Goal: Find contact information: Find contact information

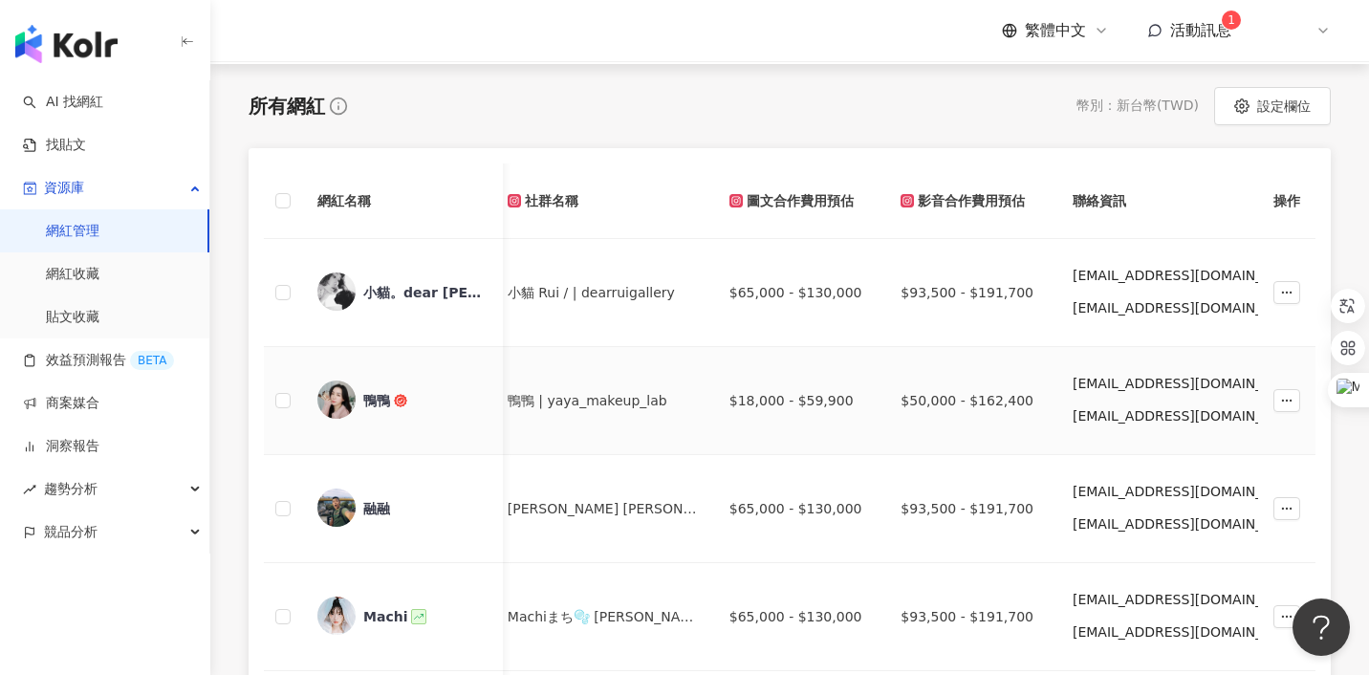
scroll to position [259, 0]
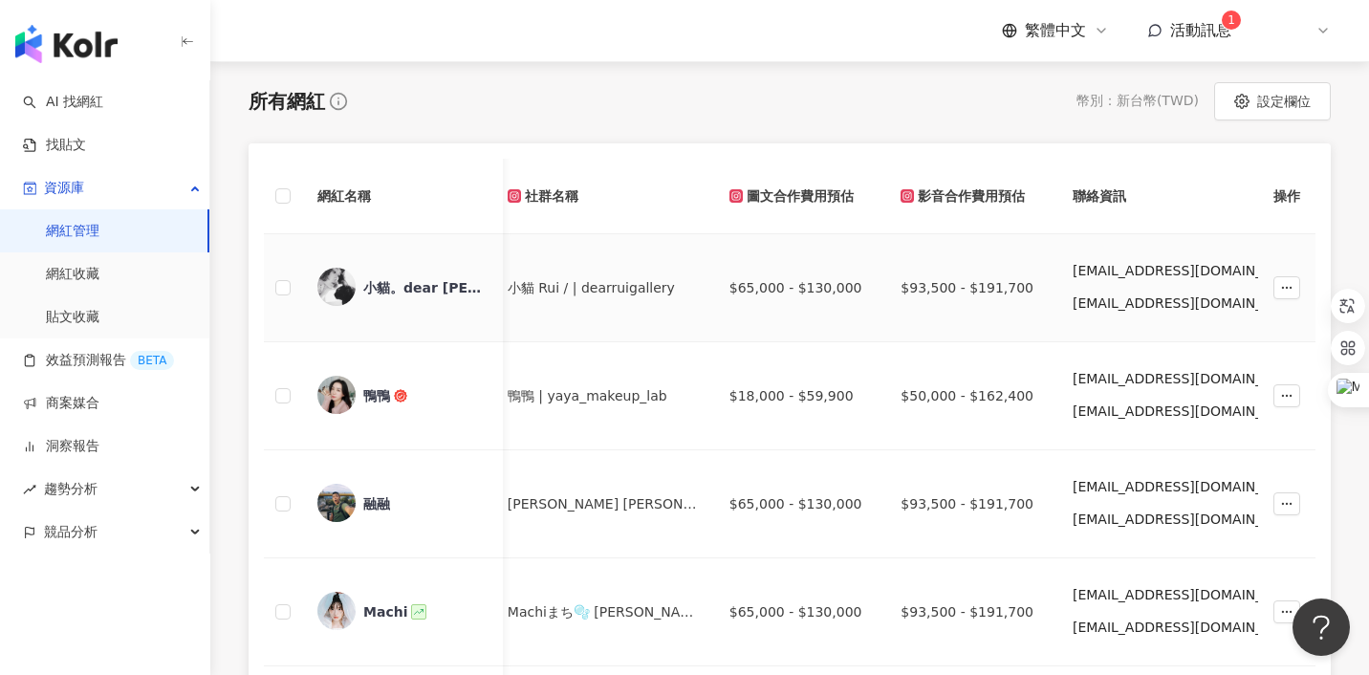
click at [1363, 309] on icon "button" at bounding box center [1370, 303] width 15 height 15
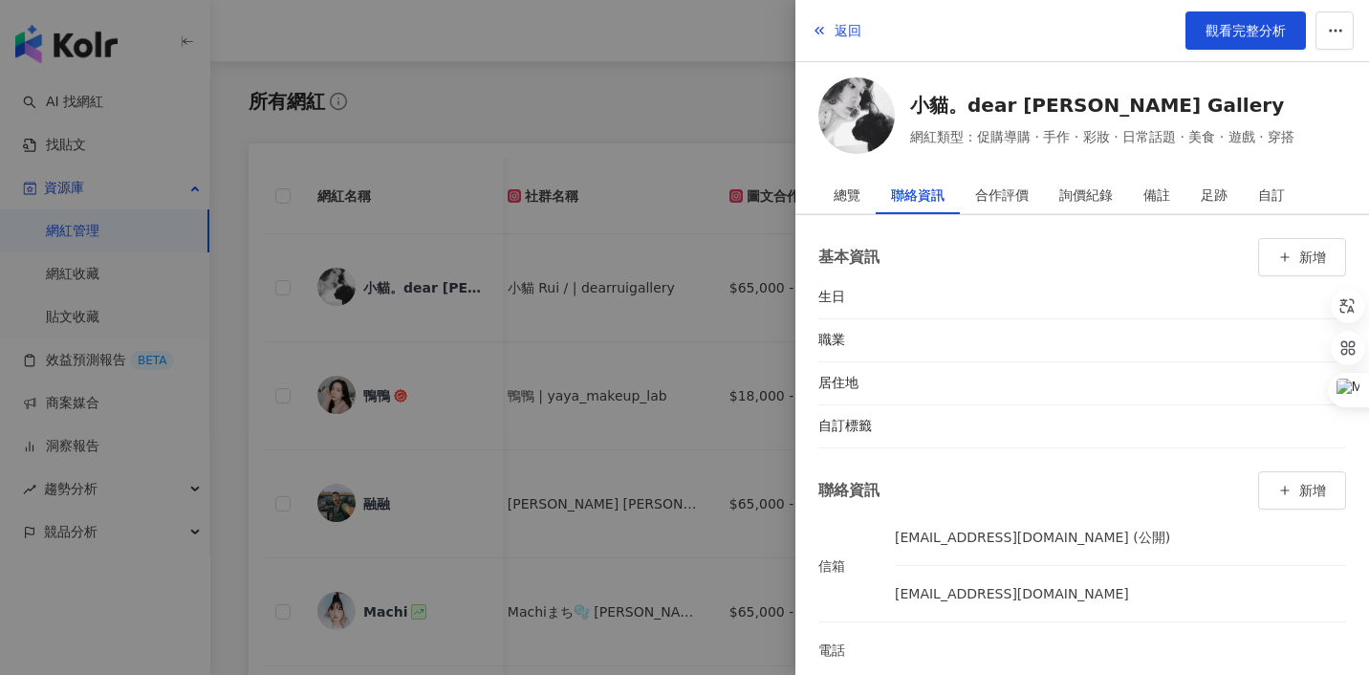
click at [751, 157] on div at bounding box center [684, 337] width 1369 height 675
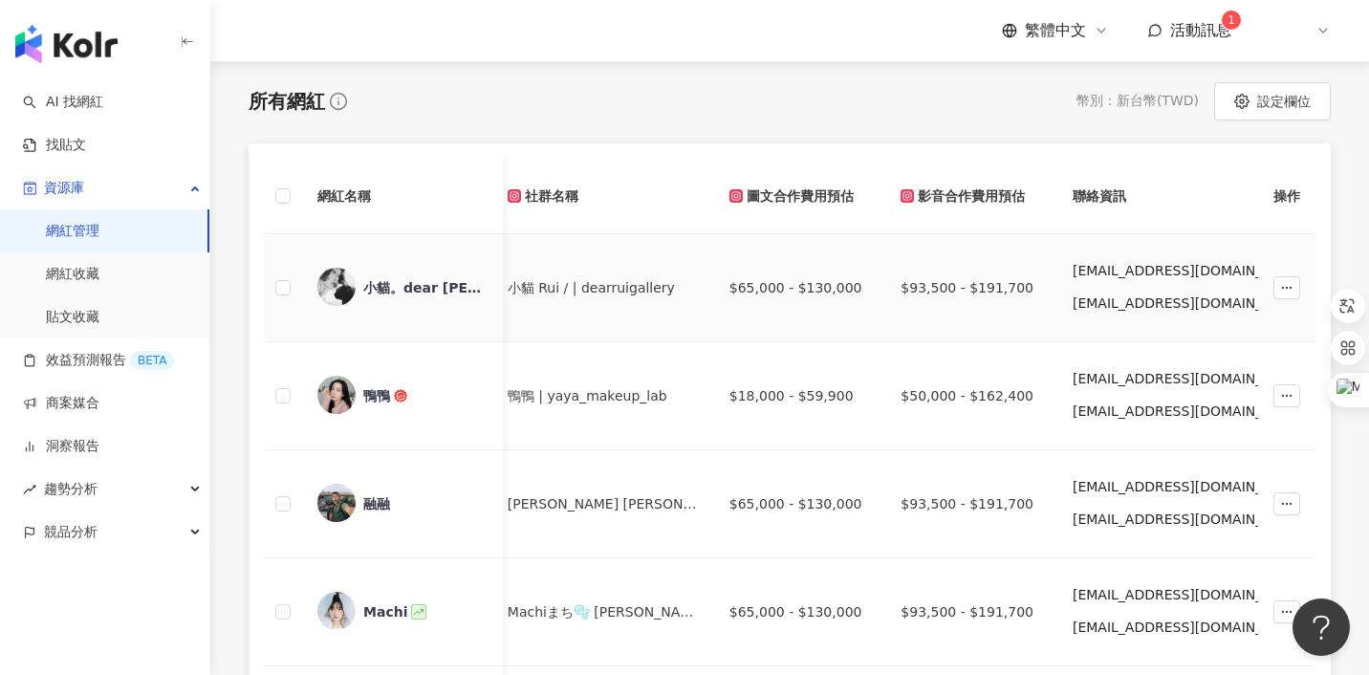
click at [1365, 309] on icon "button" at bounding box center [1370, 303] width 11 height 11
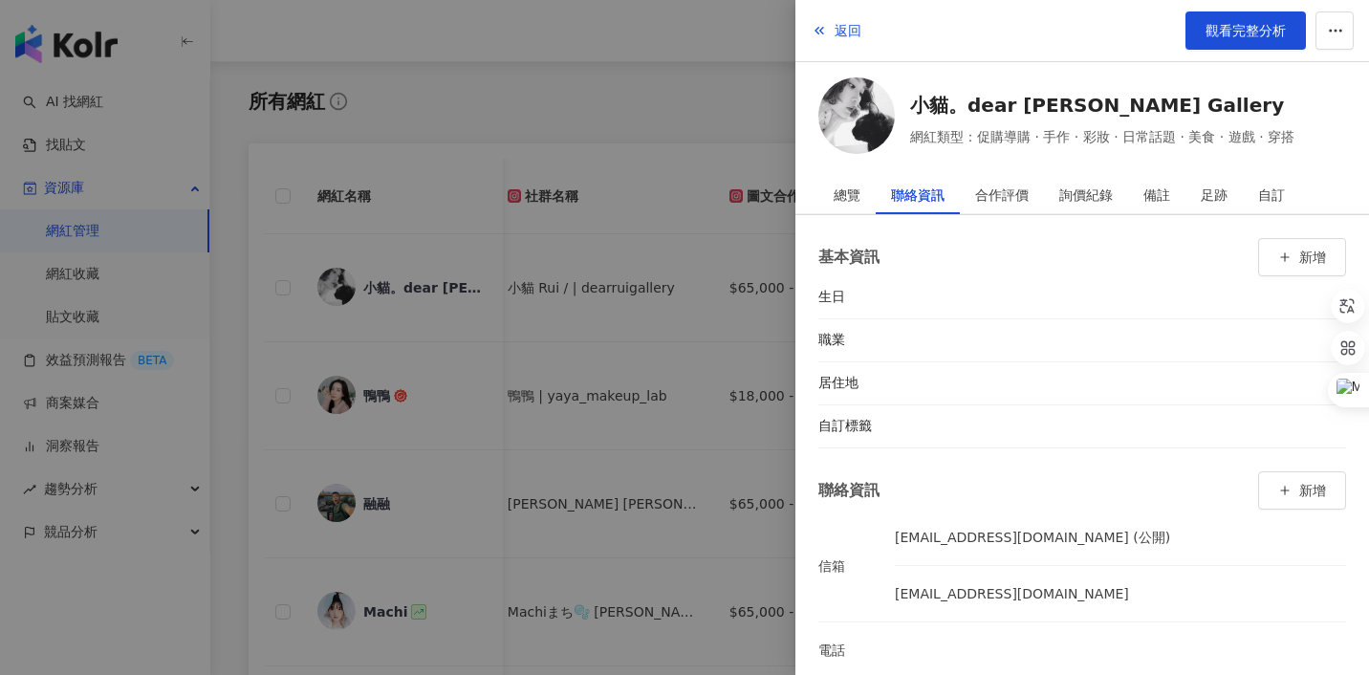
scroll to position [25, 0]
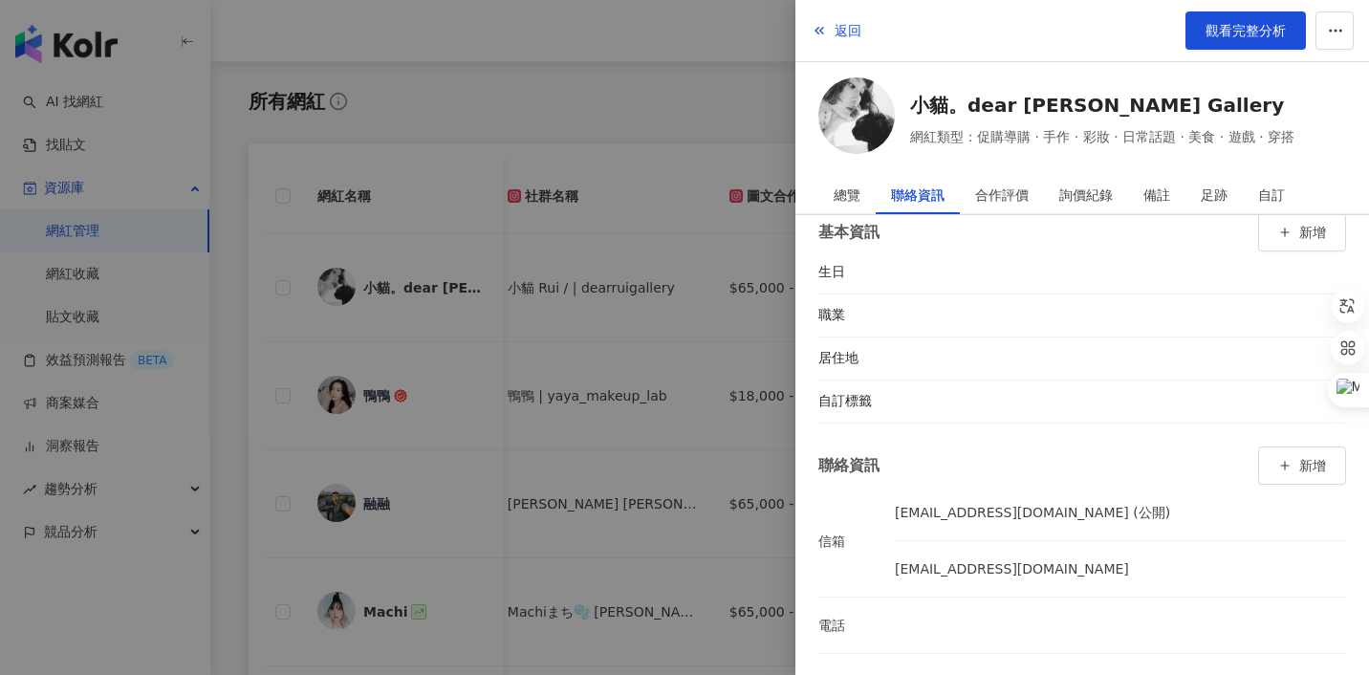
click at [769, 262] on div at bounding box center [684, 337] width 1369 height 675
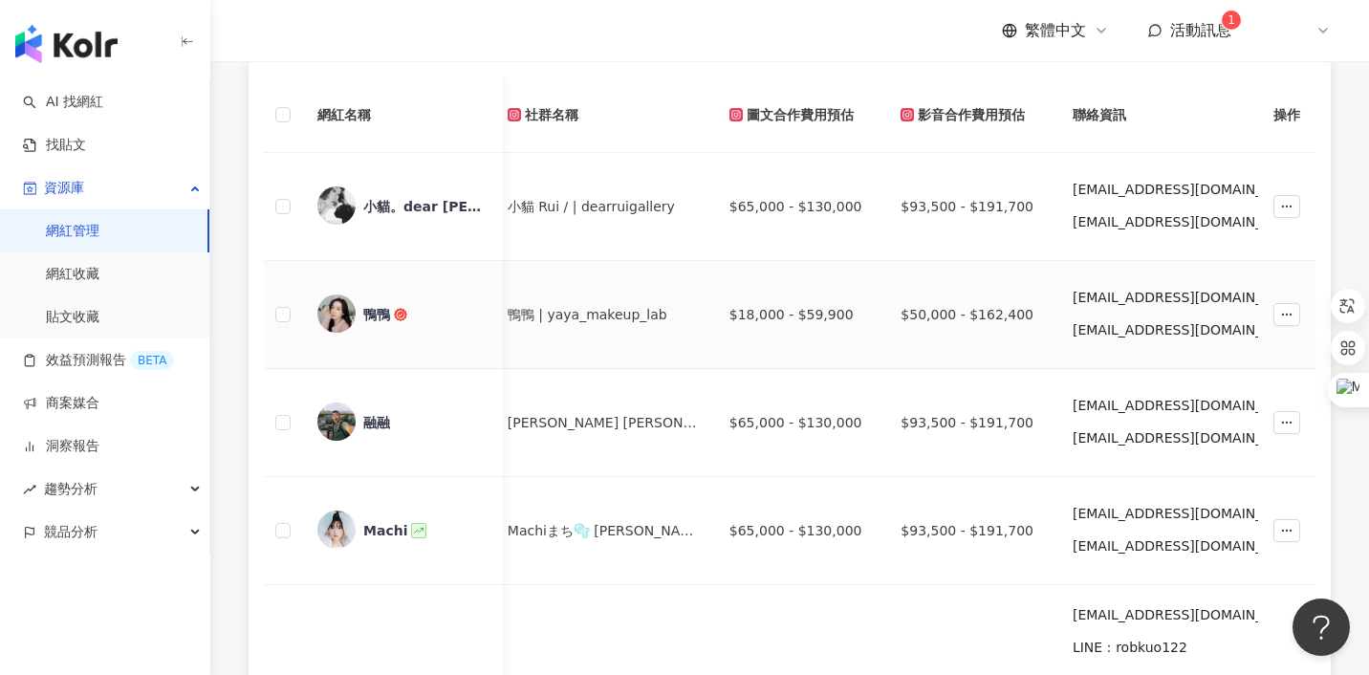
scroll to position [326, 0]
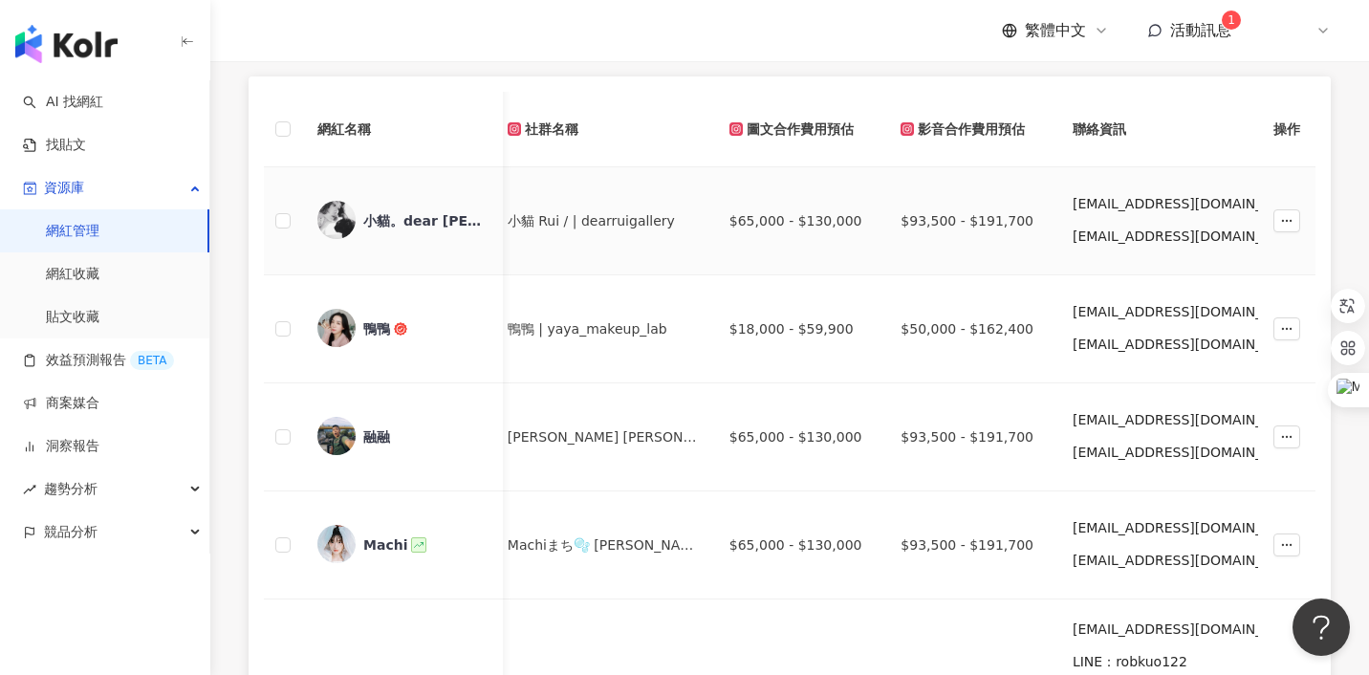
click at [337, 225] on img at bounding box center [336, 220] width 38 height 38
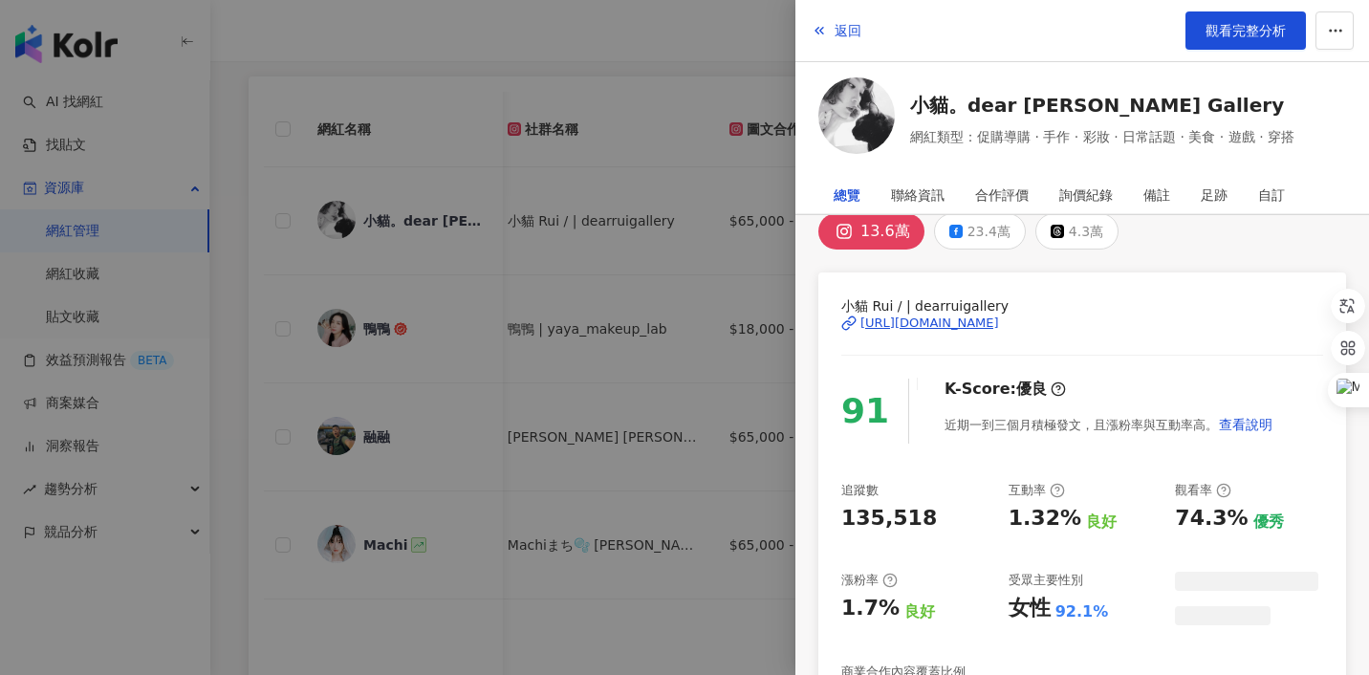
scroll to position [0, 0]
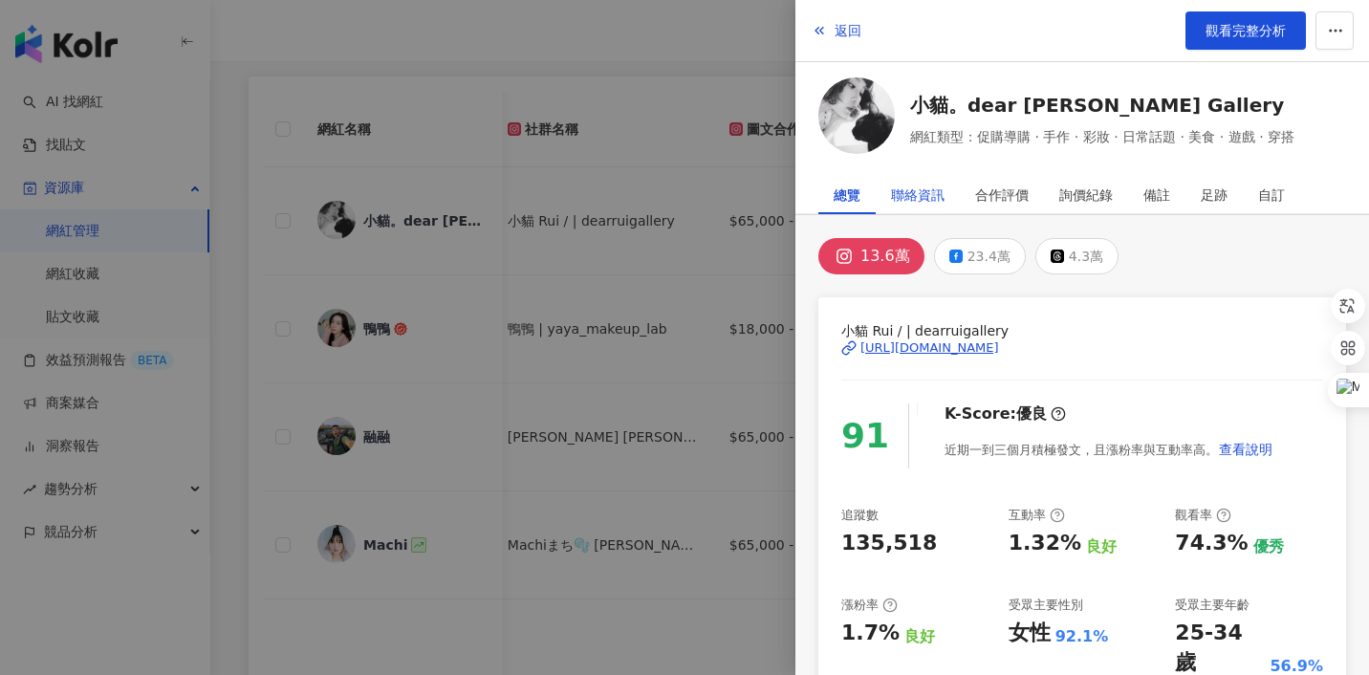
click at [933, 195] on div "聯絡資訊" at bounding box center [918, 195] width 54 height 38
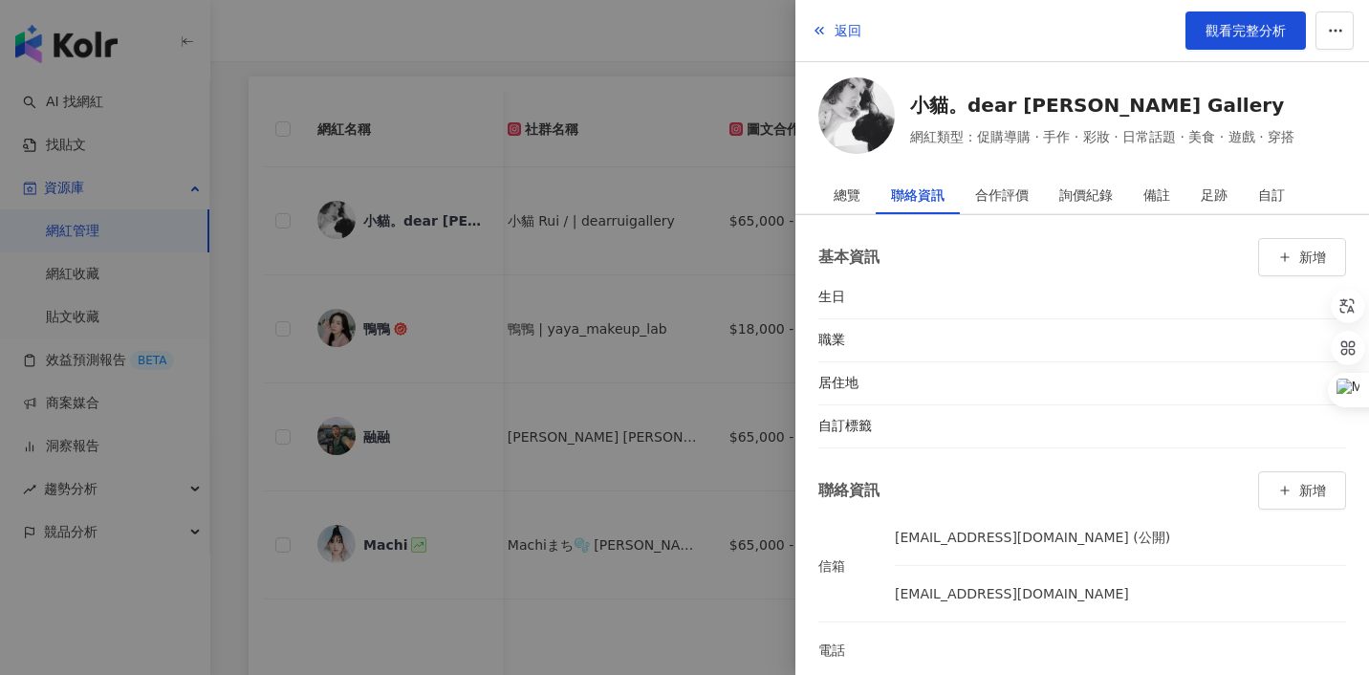
scroll to position [25, 0]
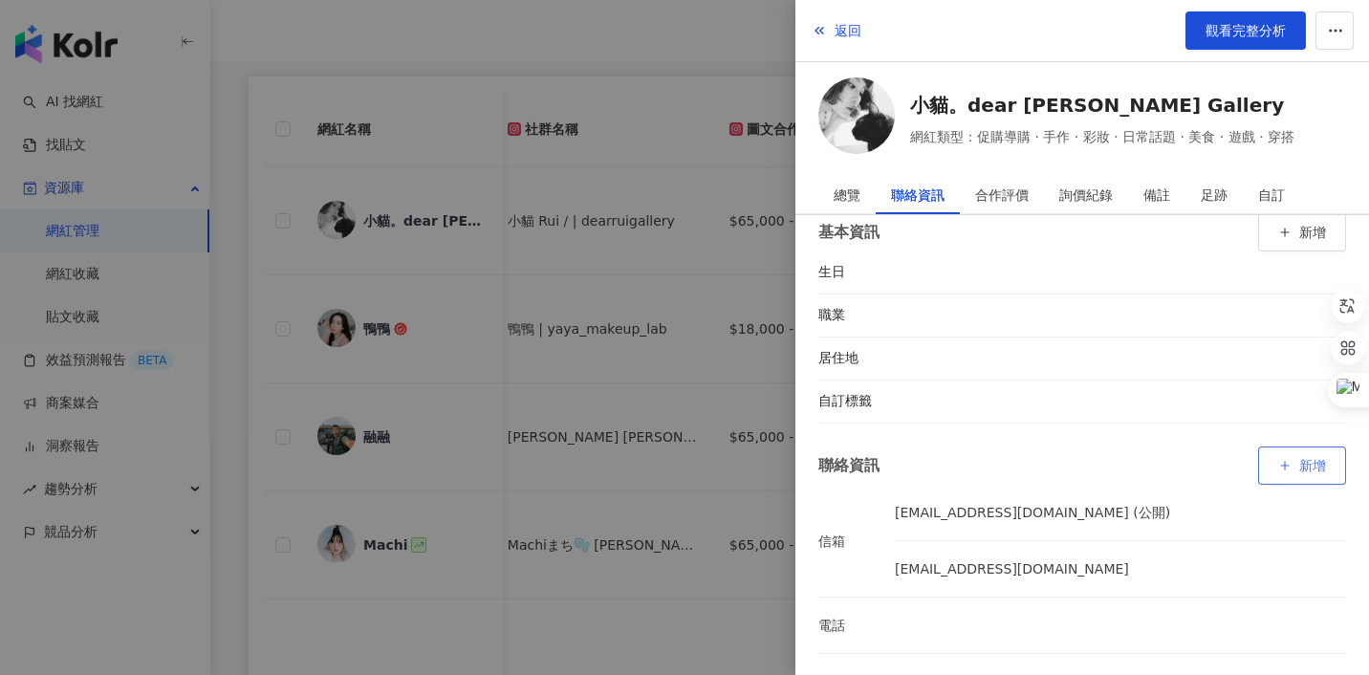
click at [1307, 459] on span "新增" at bounding box center [1312, 465] width 27 height 15
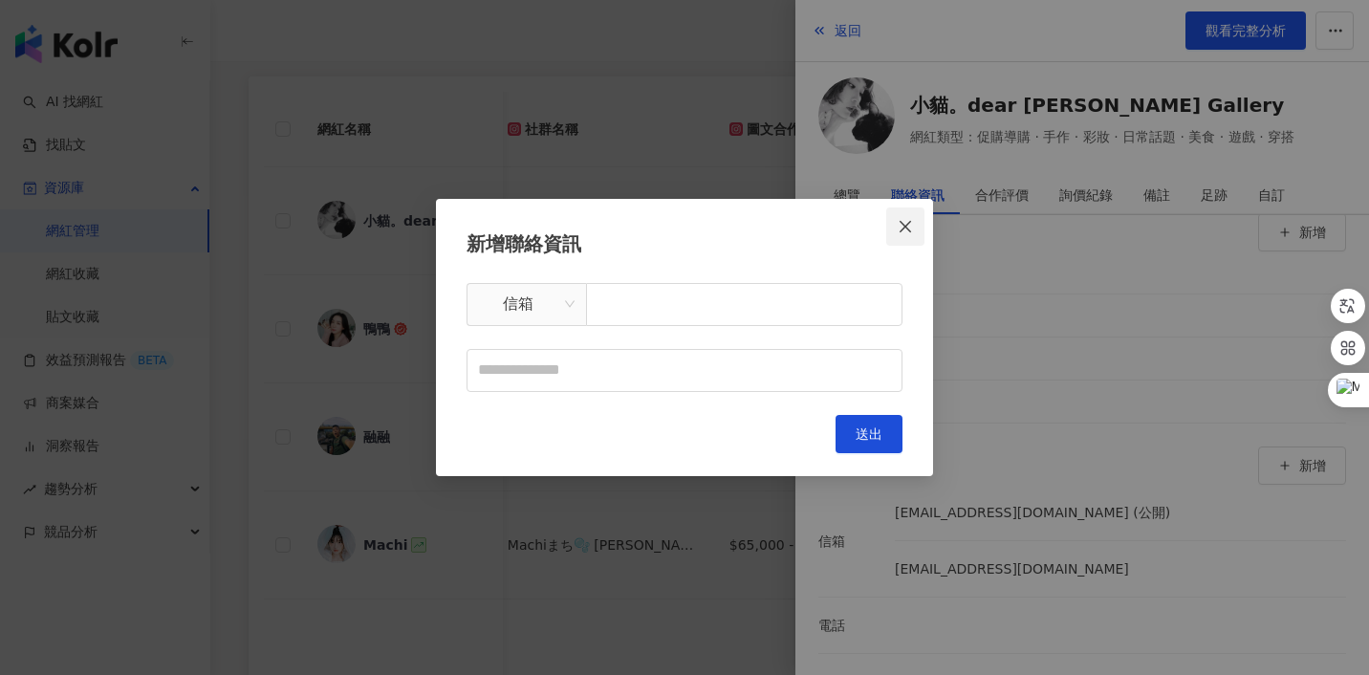
click at [913, 229] on span "Close" at bounding box center [905, 226] width 38 height 15
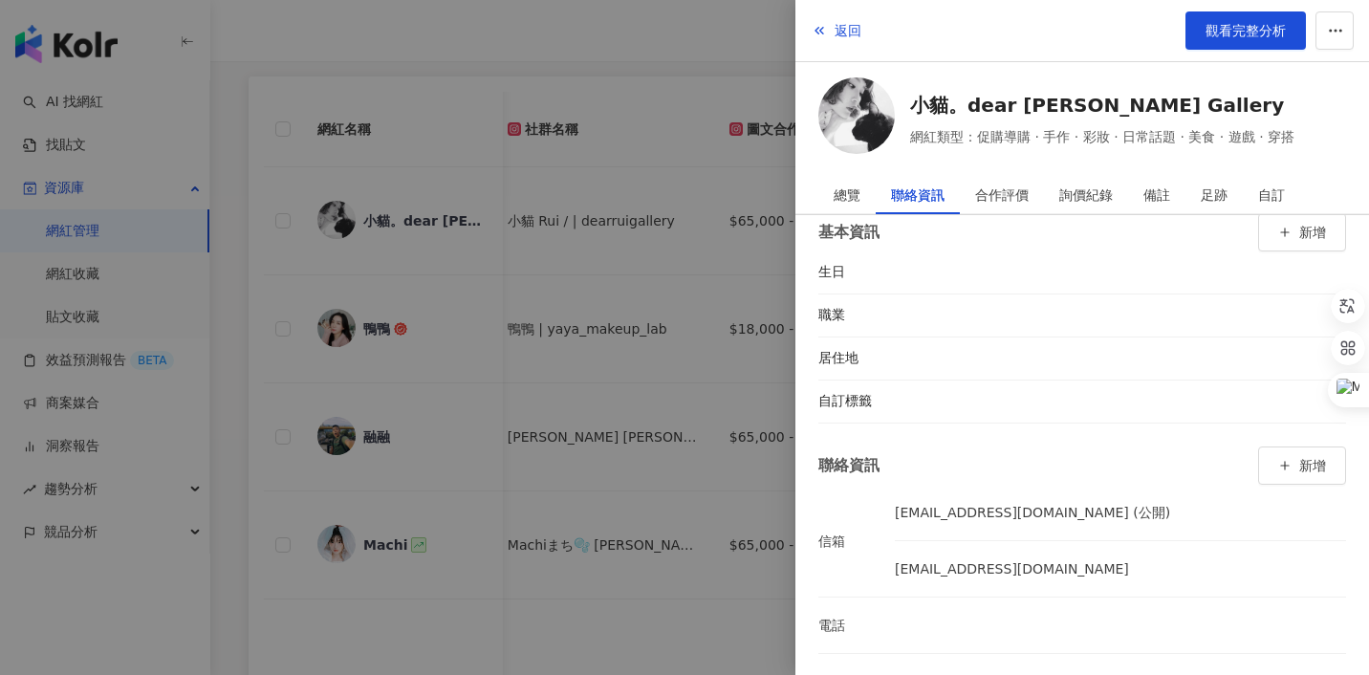
click at [686, 132] on div at bounding box center [684, 337] width 1369 height 675
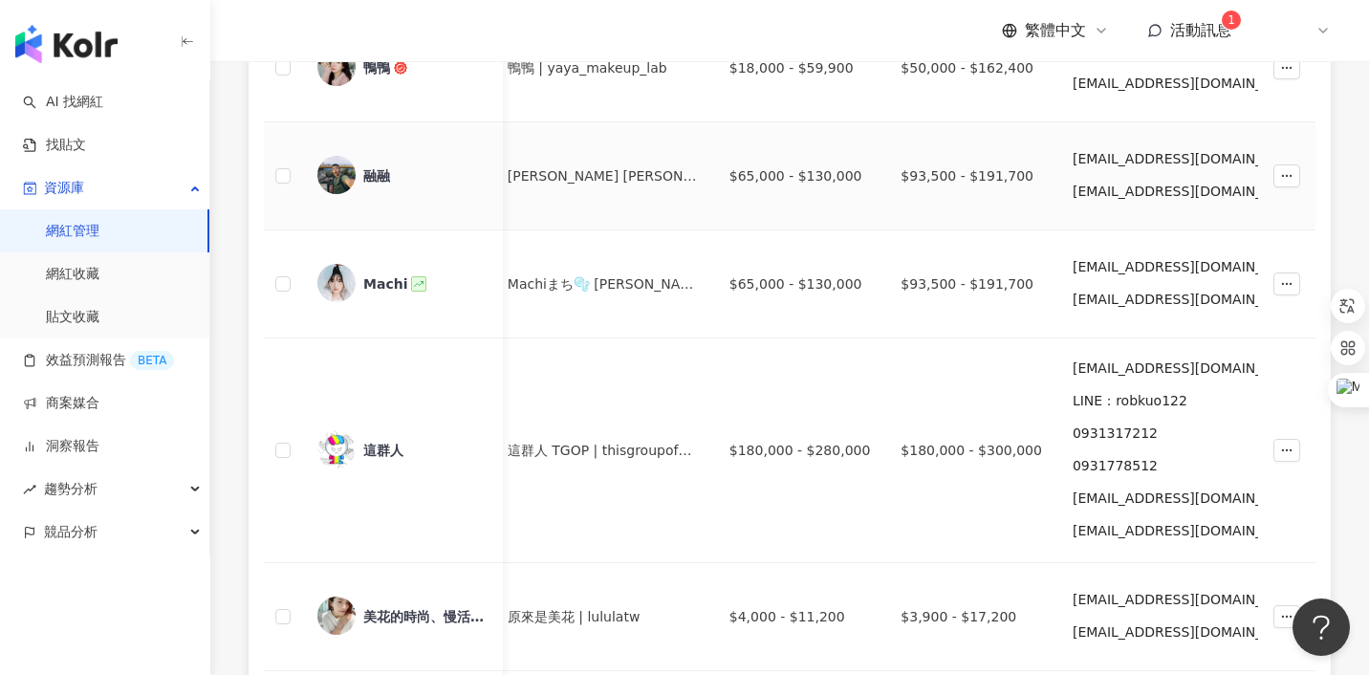
scroll to position [588, 0]
click at [380, 444] on div "這群人" at bounding box center [383, 449] width 40 height 19
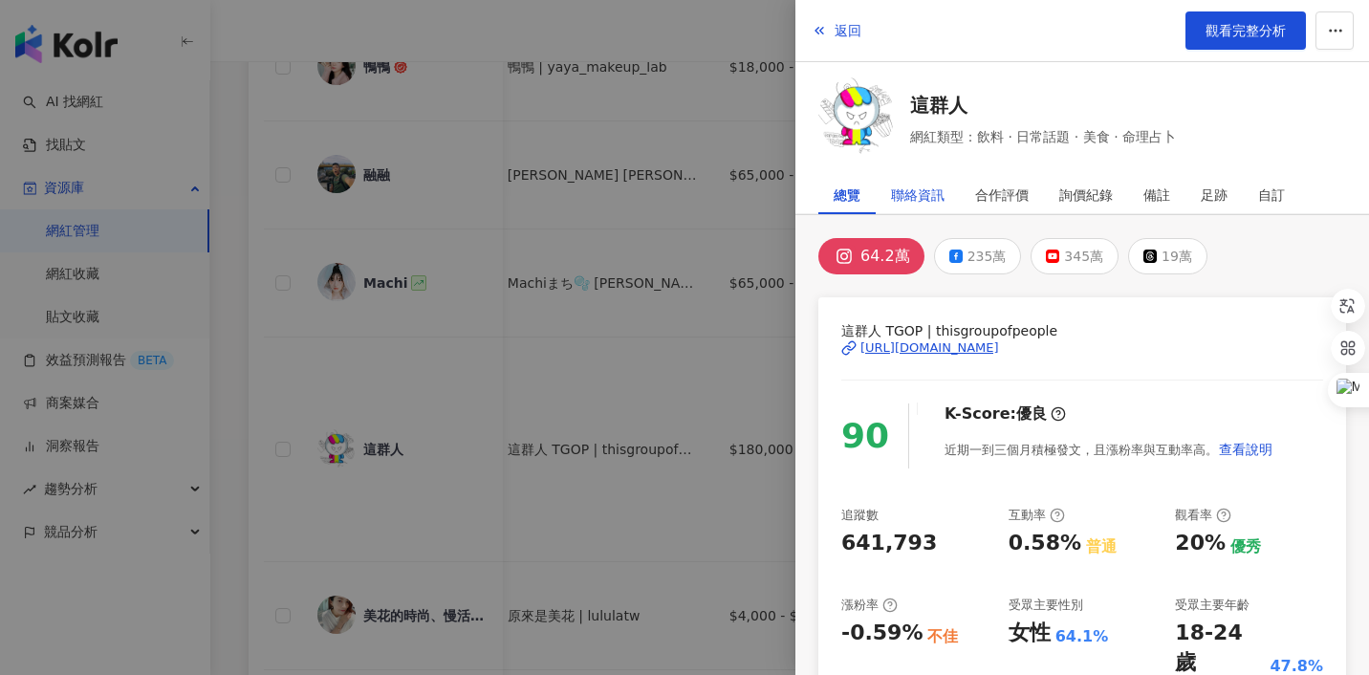
click at [932, 197] on div "聯絡資訊" at bounding box center [918, 195] width 54 height 38
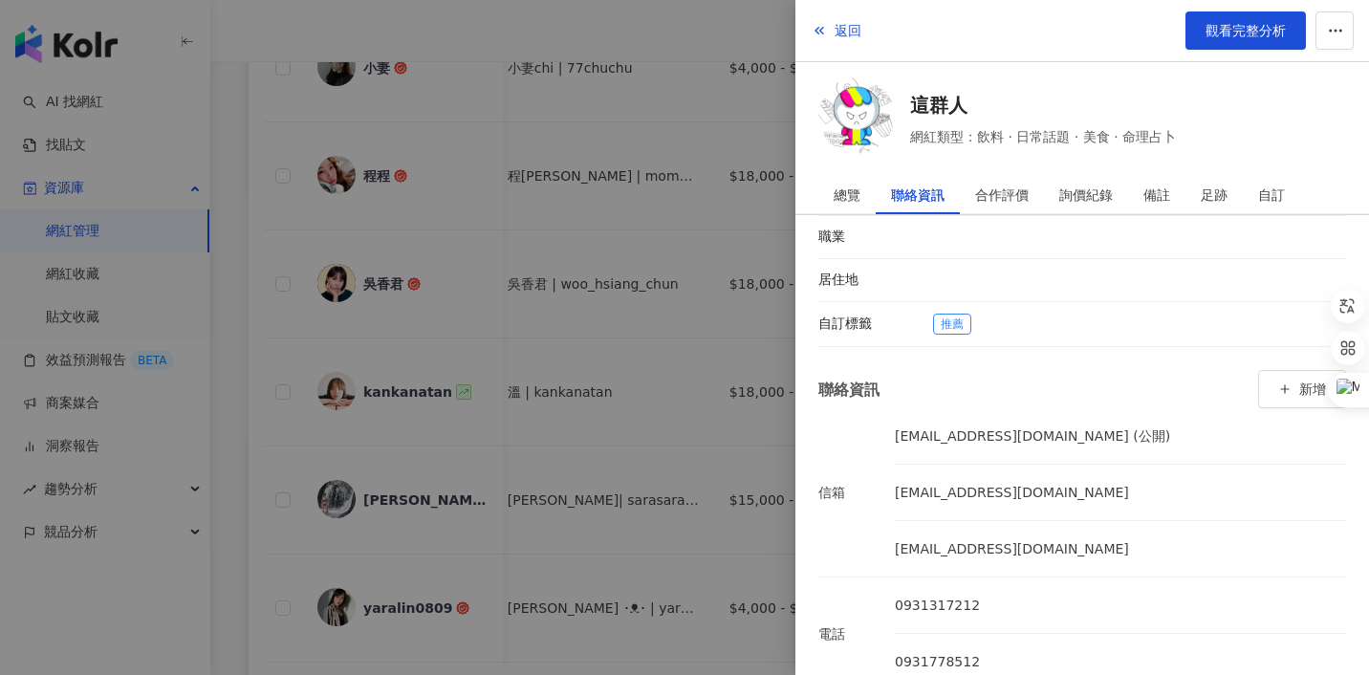
scroll to position [103, 0]
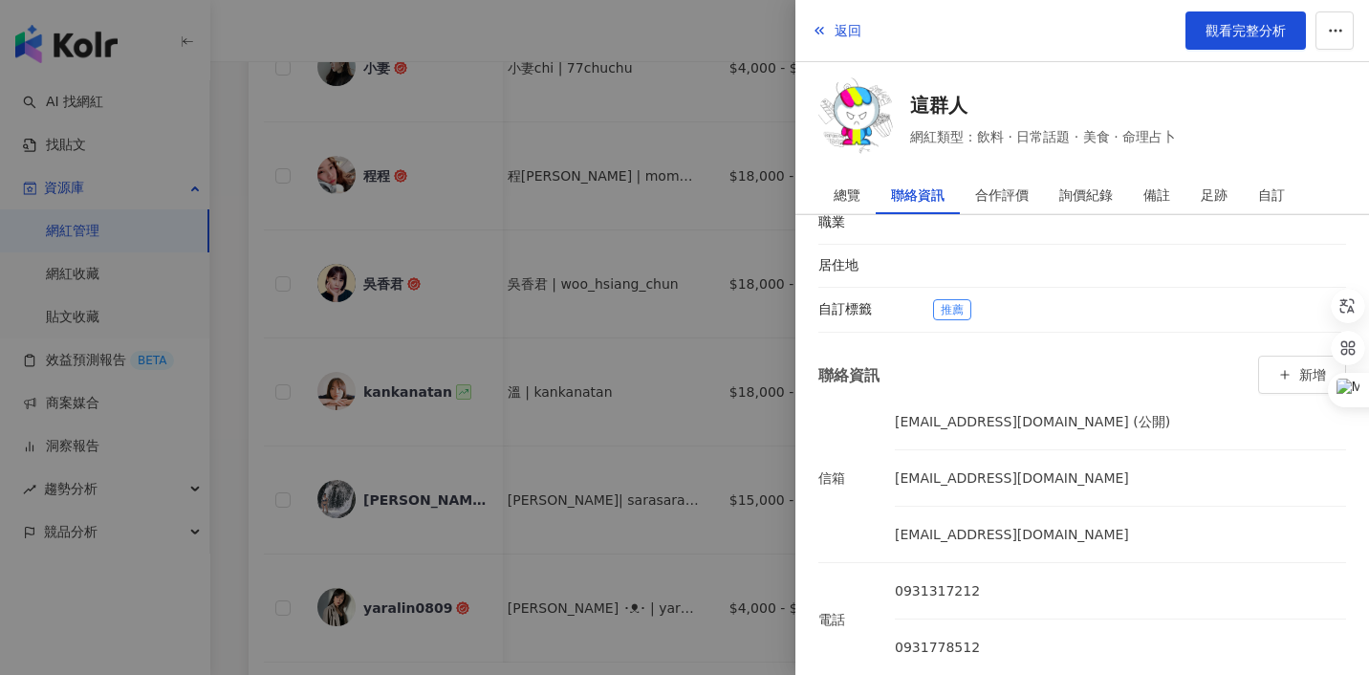
click at [721, 193] on div at bounding box center [684, 337] width 1369 height 675
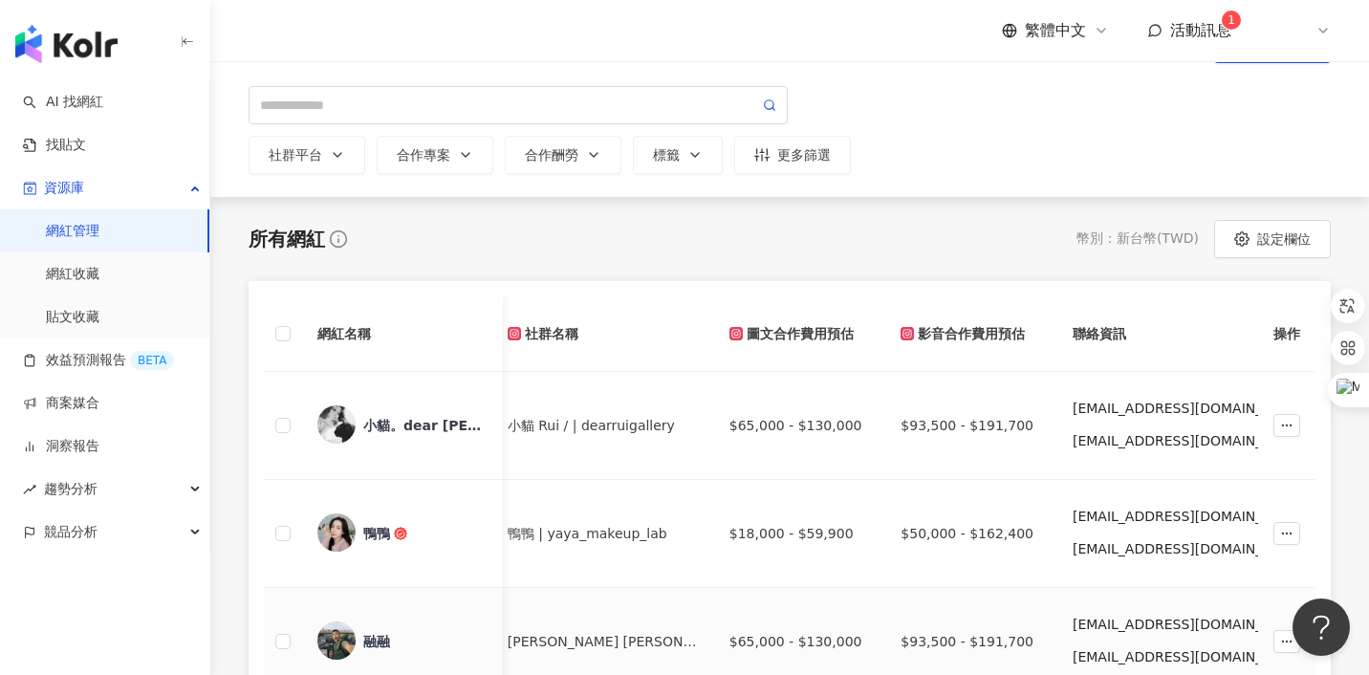
scroll to position [118, 0]
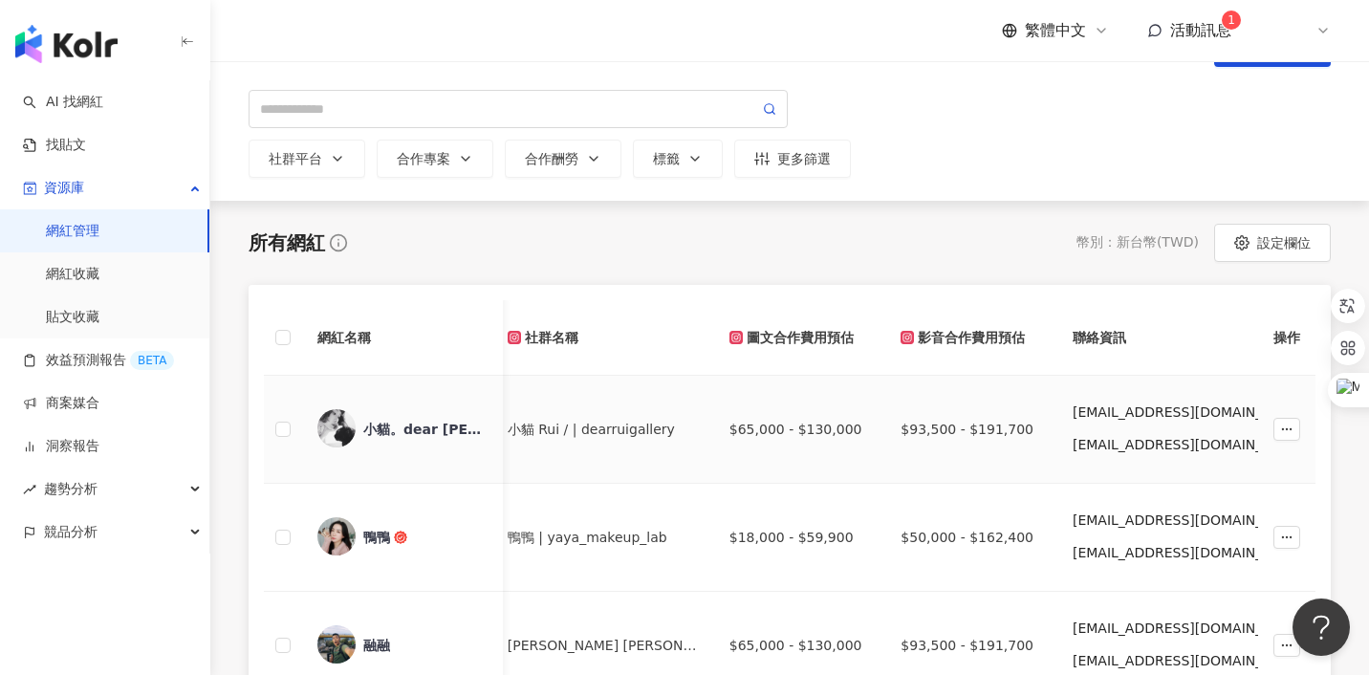
click at [341, 446] on img at bounding box center [336, 428] width 38 height 38
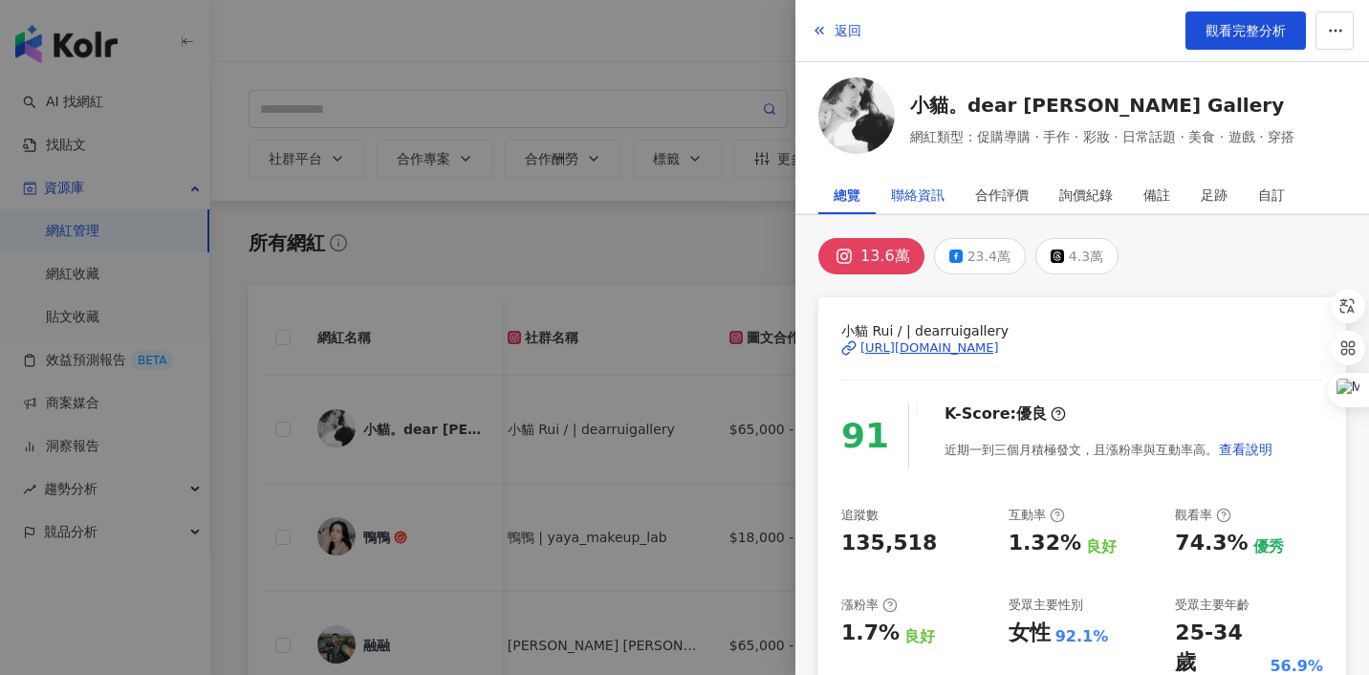
click at [916, 191] on div "聯絡資訊" at bounding box center [918, 195] width 54 height 38
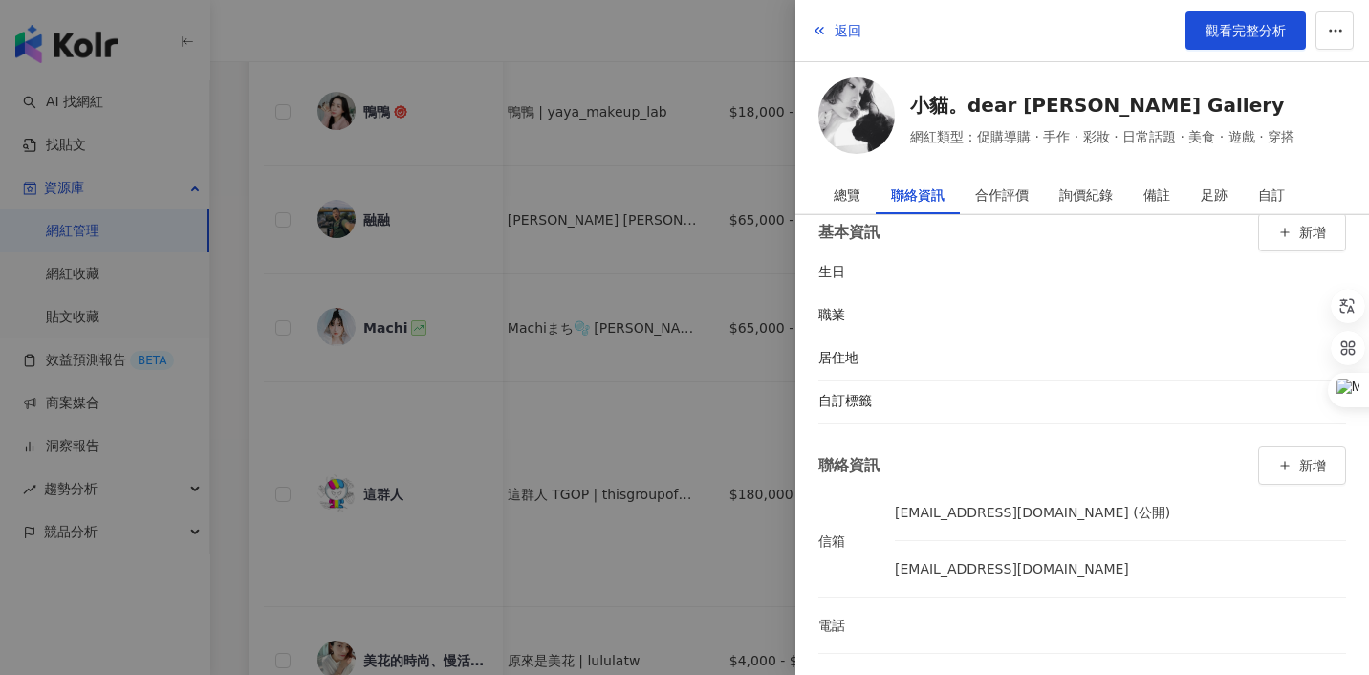
scroll to position [713, 0]
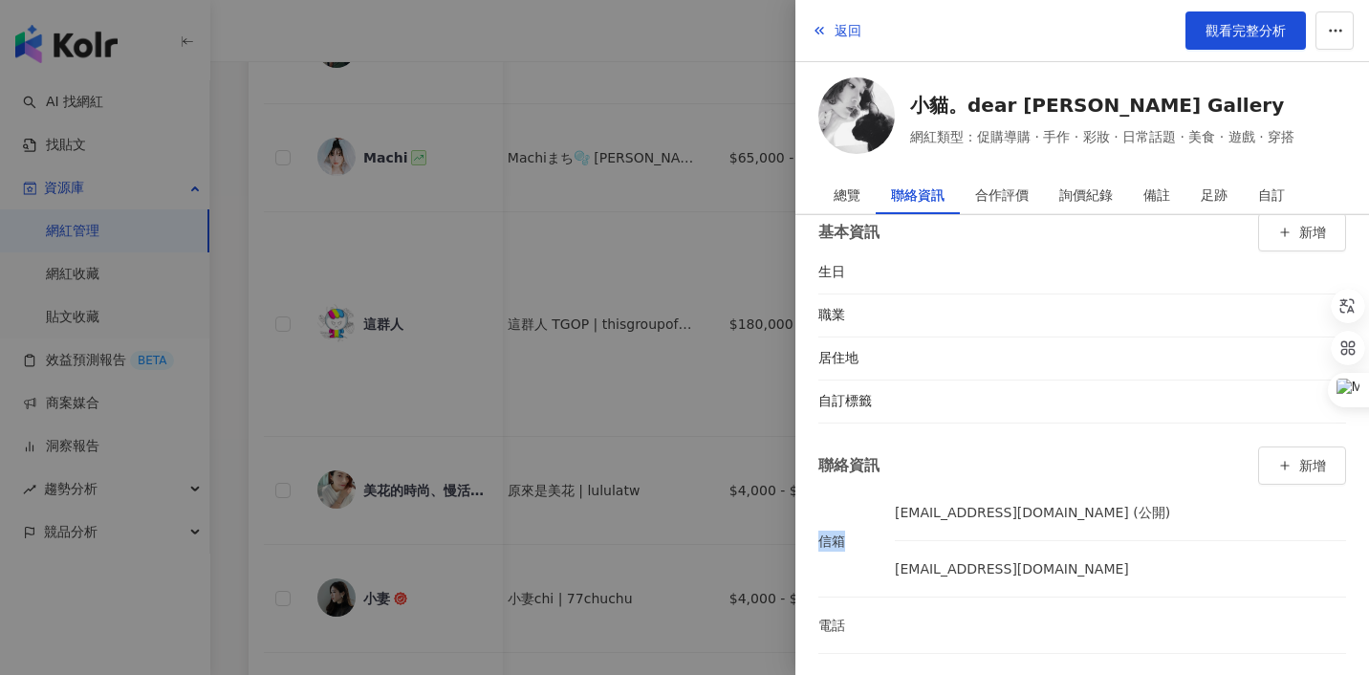
drag, startPoint x: 822, startPoint y: 544, endPoint x: 863, endPoint y: 551, distance: 41.6
click at [863, 551] on li "信箱 [EMAIL_ADDRESS][DOMAIN_NAME] (公開) [EMAIL_ADDRESS][DOMAIN_NAME]" at bounding box center [1082, 541] width 528 height 112
drag, startPoint x: 826, startPoint y: 626, endPoint x: 870, endPoint y: 642, distance: 46.9
click at [870, 641] on li "電話" at bounding box center [1082, 624] width 528 height 55
click at [884, 526] on li "信箱 [EMAIL_ADDRESS][DOMAIN_NAME] (公開) [EMAIL_ADDRESS][DOMAIN_NAME]" at bounding box center [1082, 541] width 528 height 112
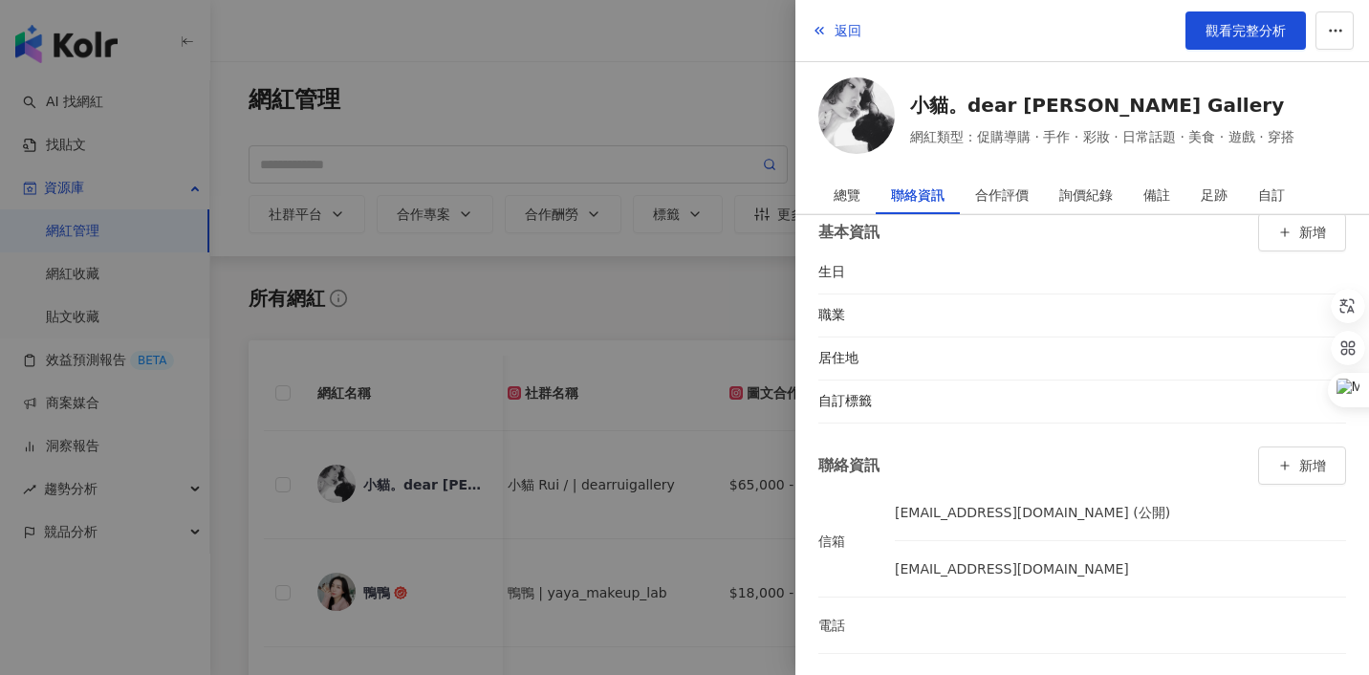
scroll to position [63, 0]
click at [691, 284] on div at bounding box center [684, 337] width 1369 height 675
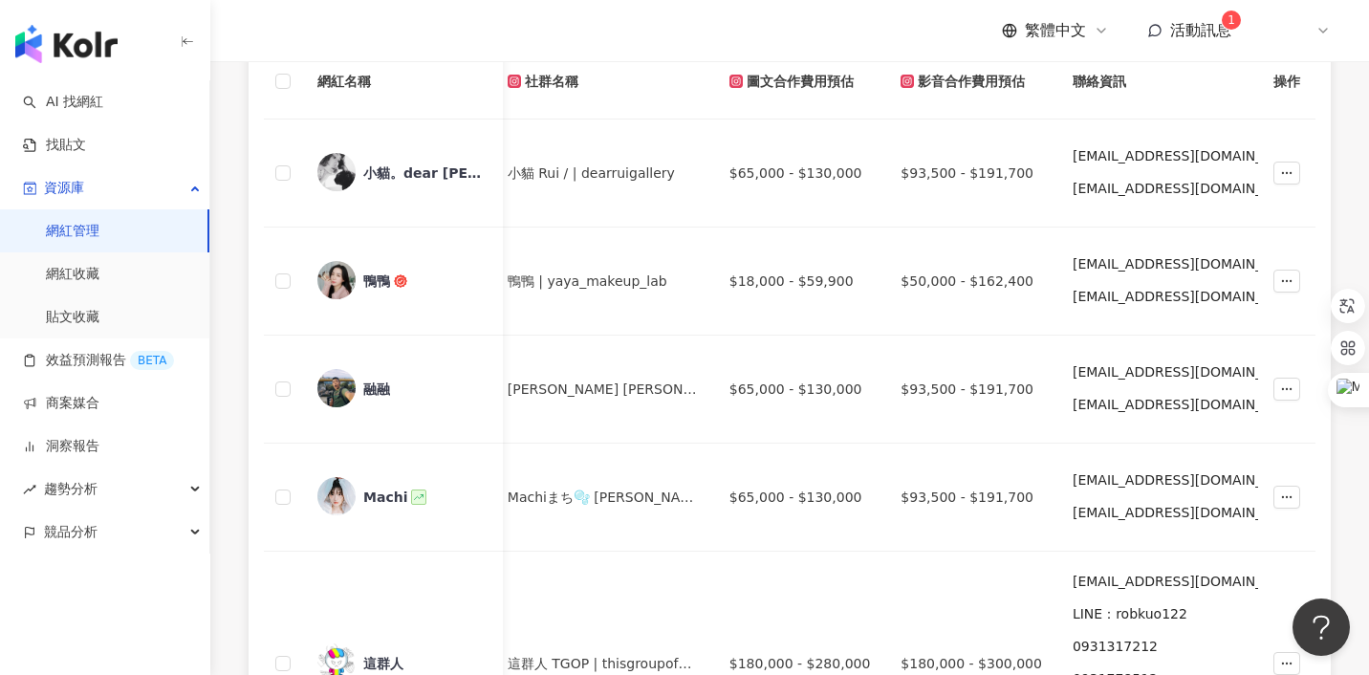
scroll to position [378, 0]
